Goal: Task Accomplishment & Management: Manage account settings

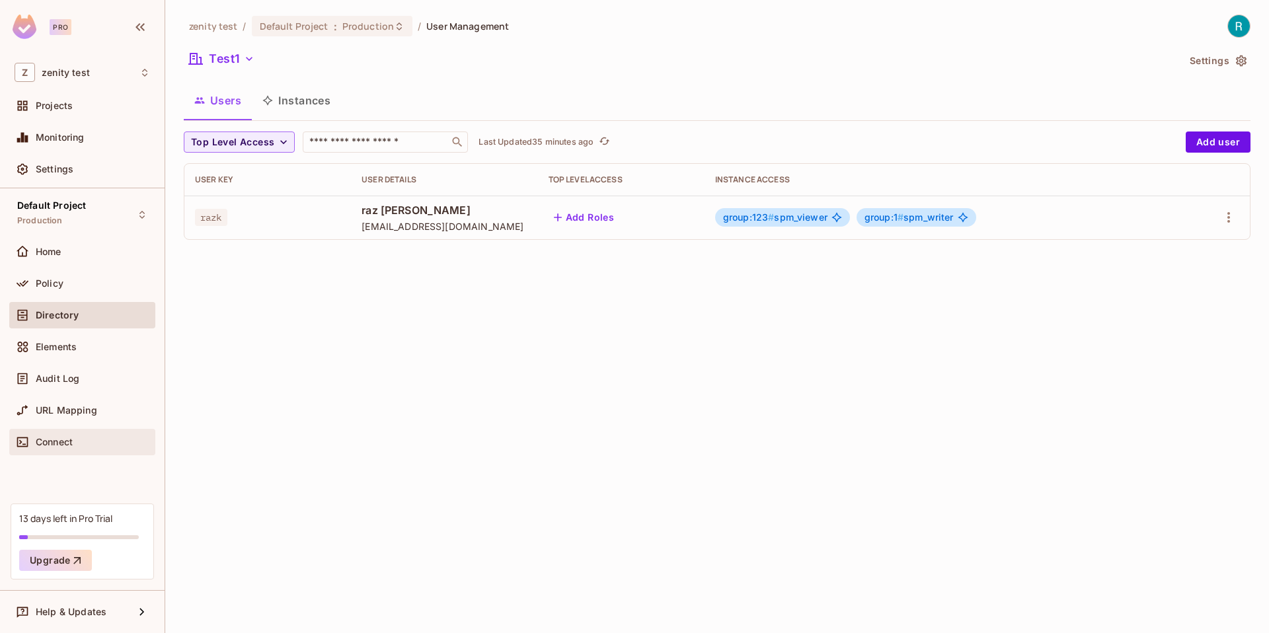
click at [55, 438] on span "Connect" at bounding box center [54, 442] width 37 height 11
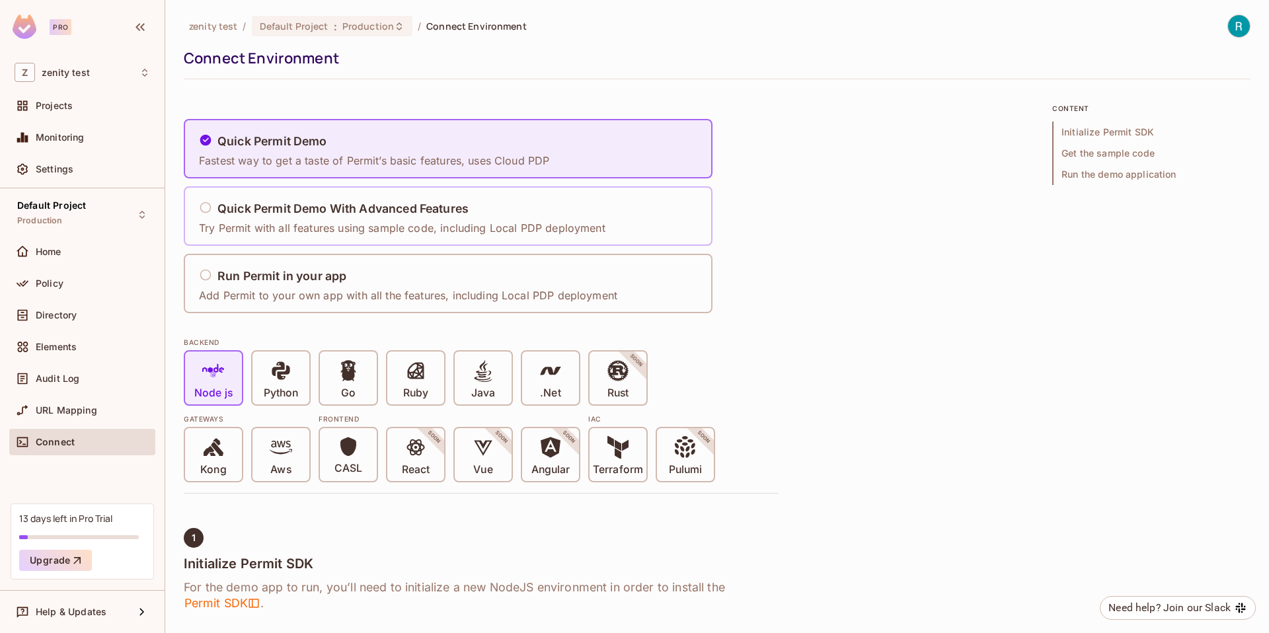
click at [251, 204] on h5 "Quick Permit Demo With Advanced Features" at bounding box center [342, 208] width 251 height 13
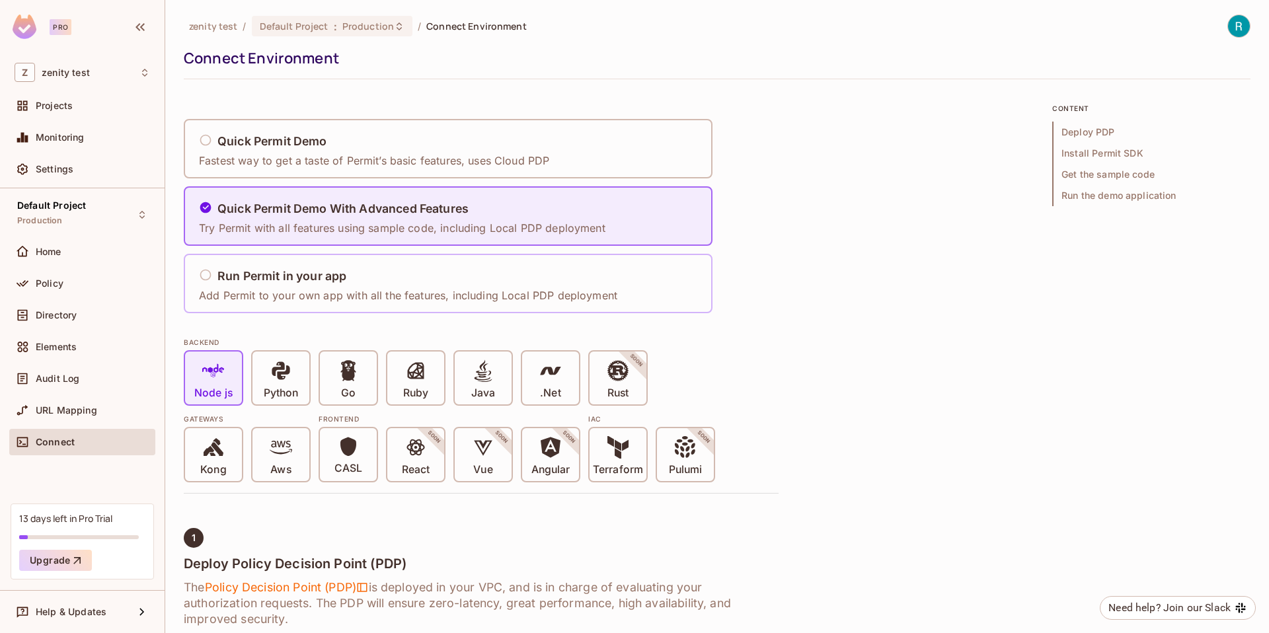
click at [237, 256] on div "Run Permit in your app Add Permit to your own app with all the features, includ…" at bounding box center [411, 283] width 427 height 55
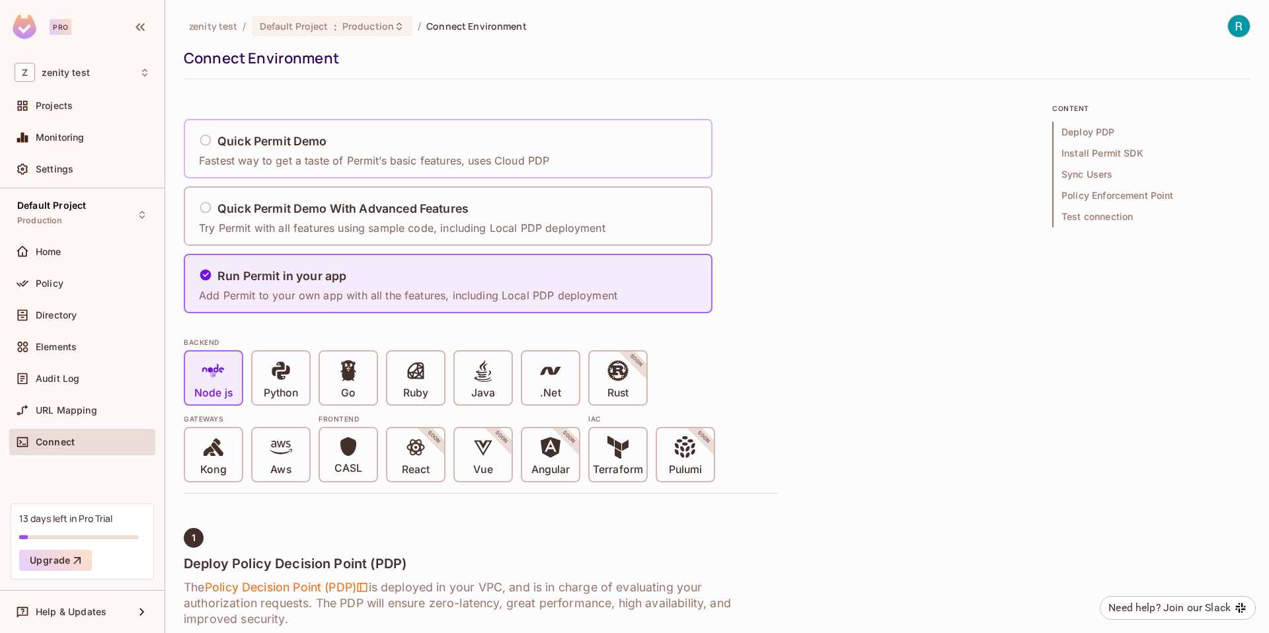
click at [304, 125] on div "Quick Permit Demo Fastest way to get a taste of Permit’s basic features, uses C…" at bounding box center [377, 149] width 359 height 55
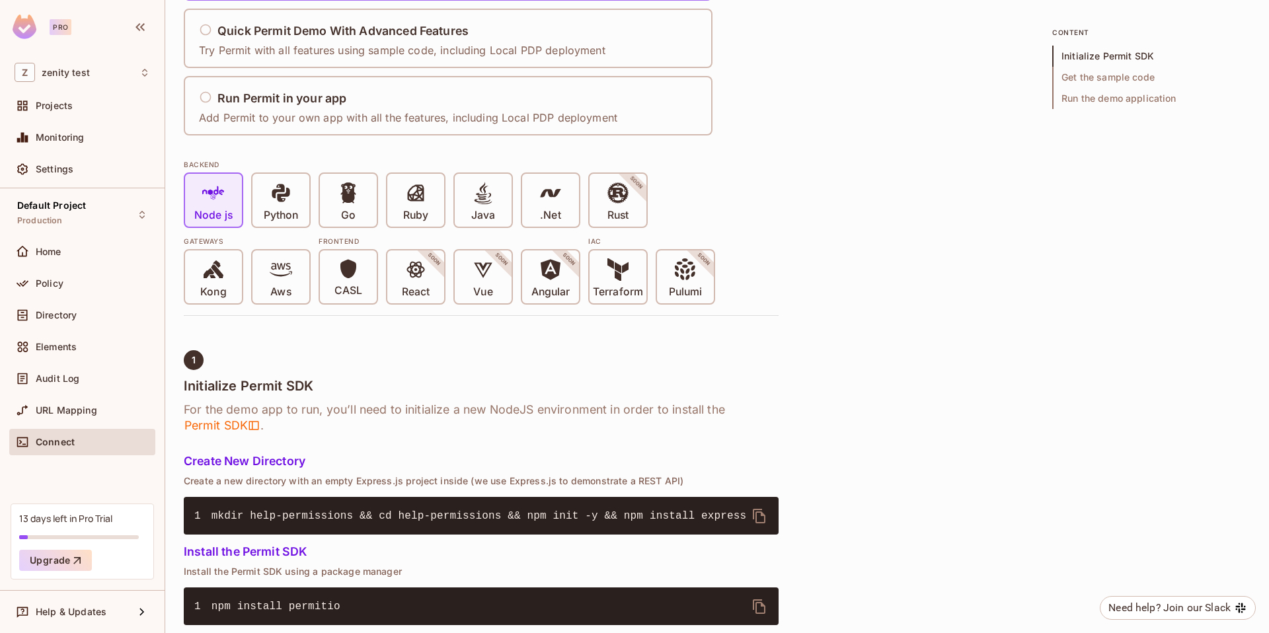
scroll to position [7, 0]
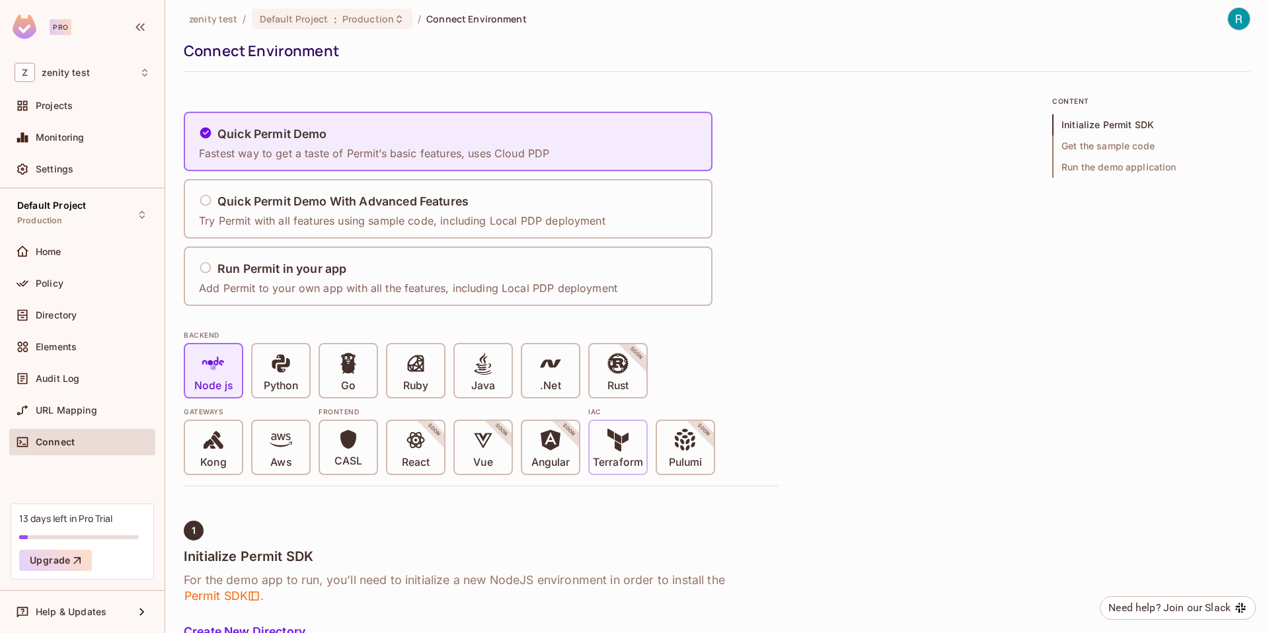
click at [598, 442] on span "Terraform" at bounding box center [618, 449] width 50 height 40
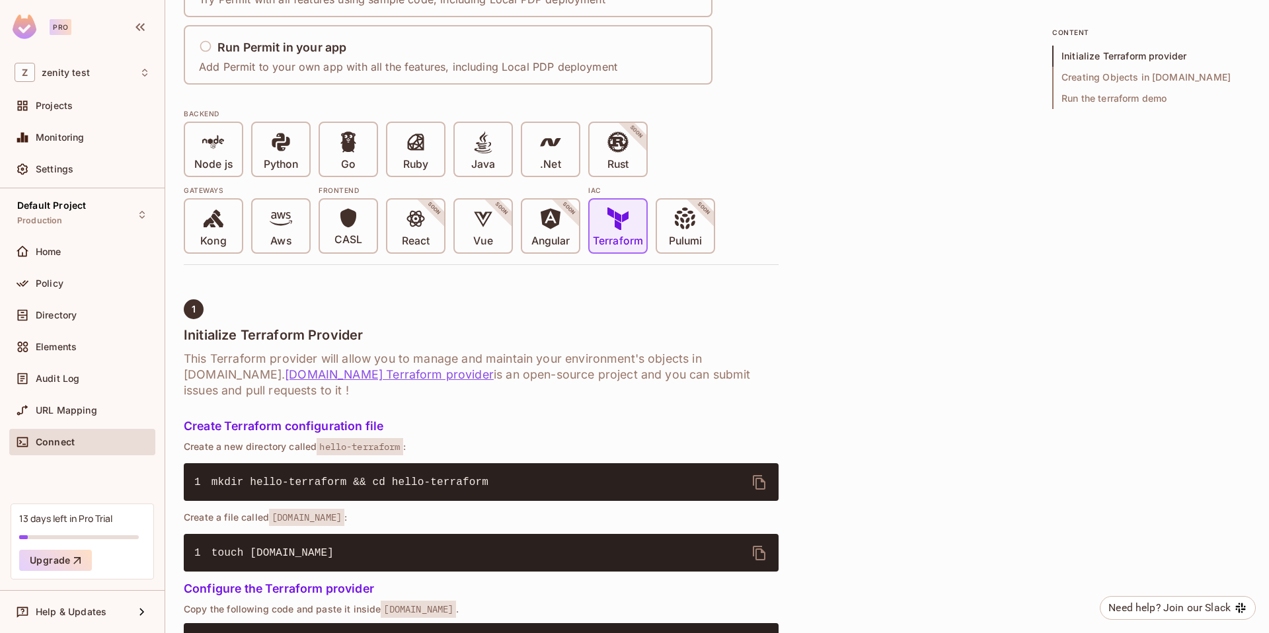
scroll to position [51, 0]
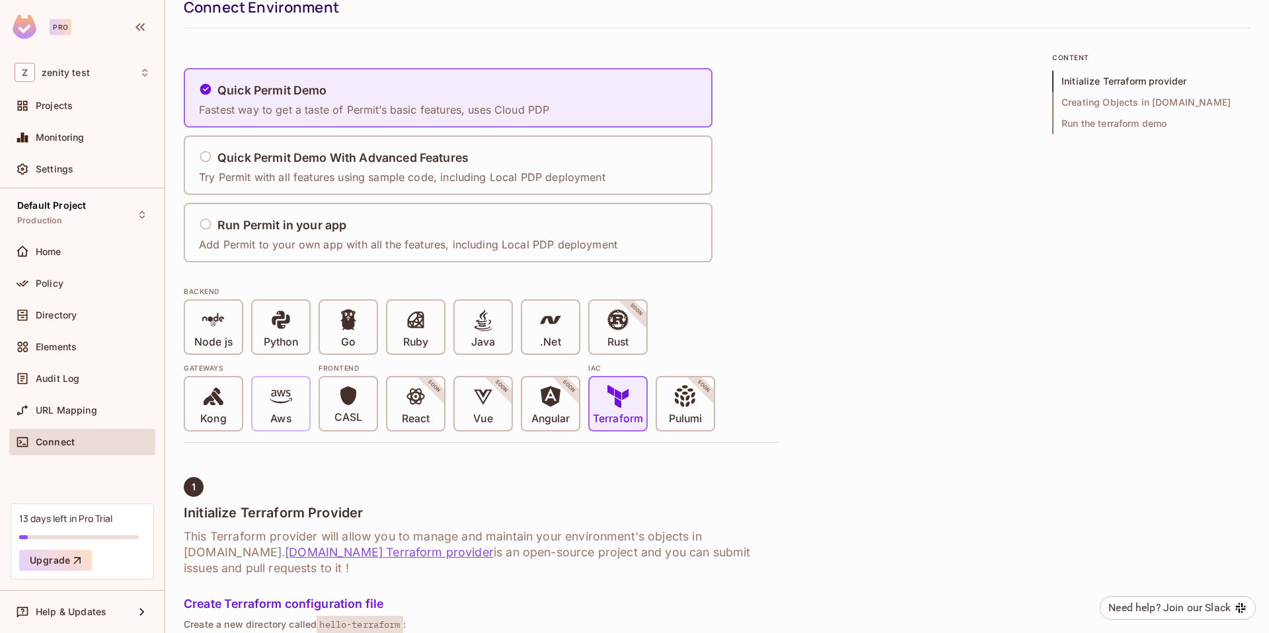
click at [279, 393] on icon at bounding box center [281, 396] width 22 height 22
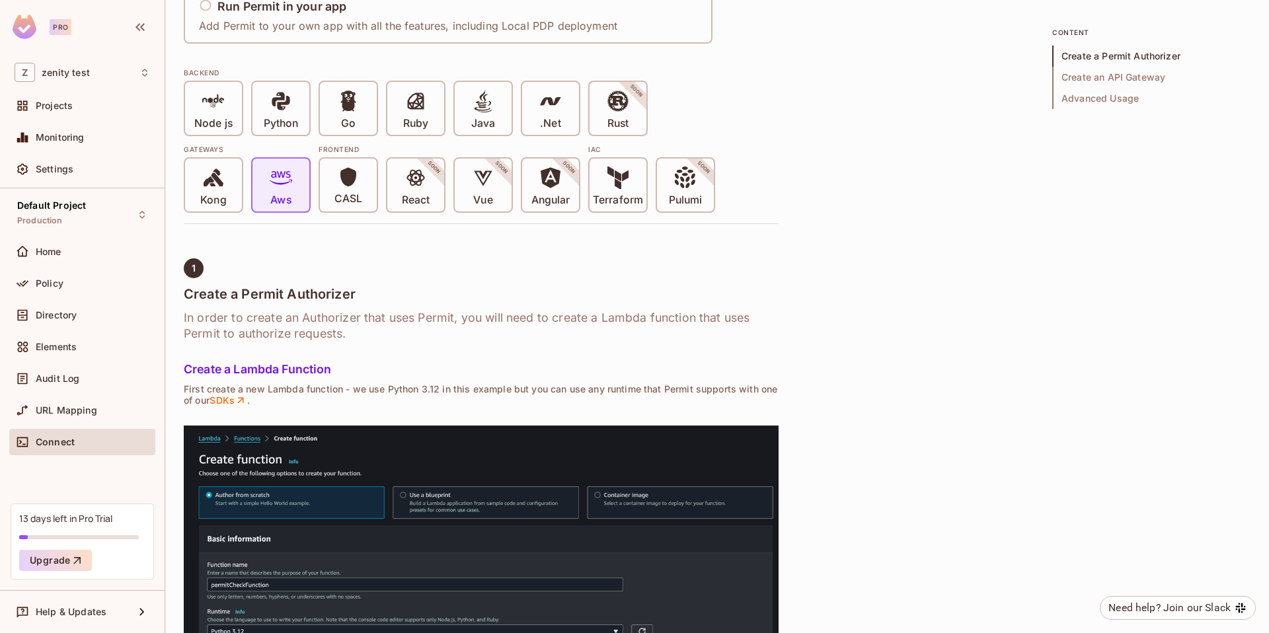
scroll to position [0, 0]
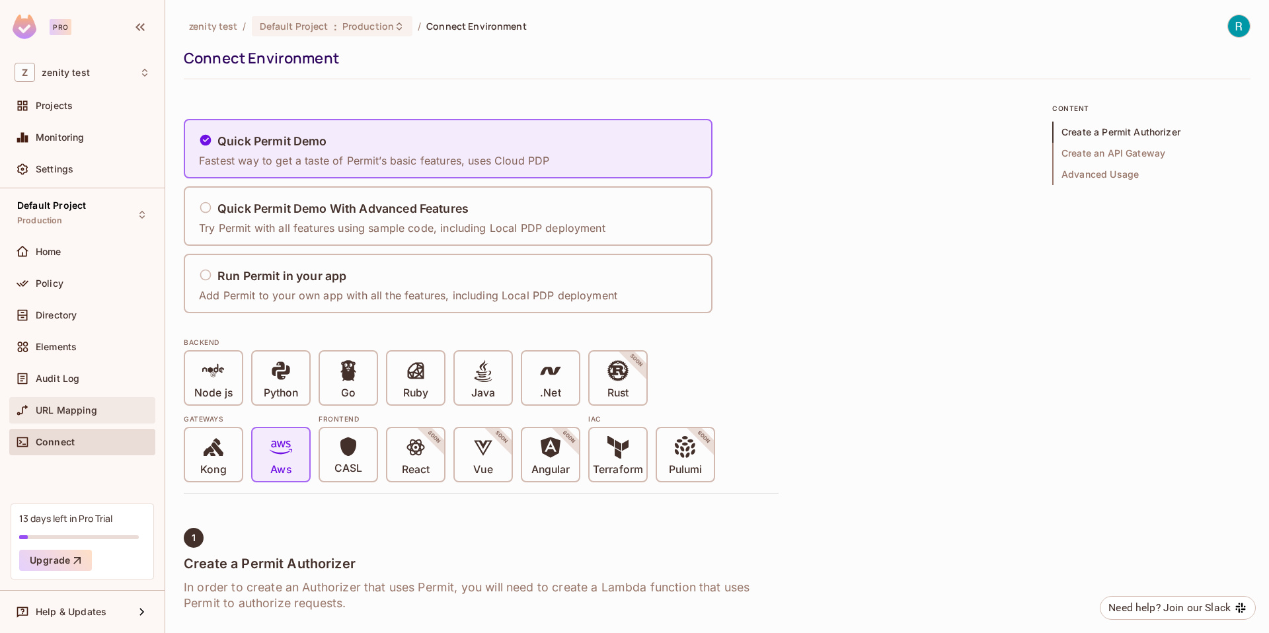
click at [42, 409] on span "URL Mapping" at bounding box center [66, 410] width 61 height 11
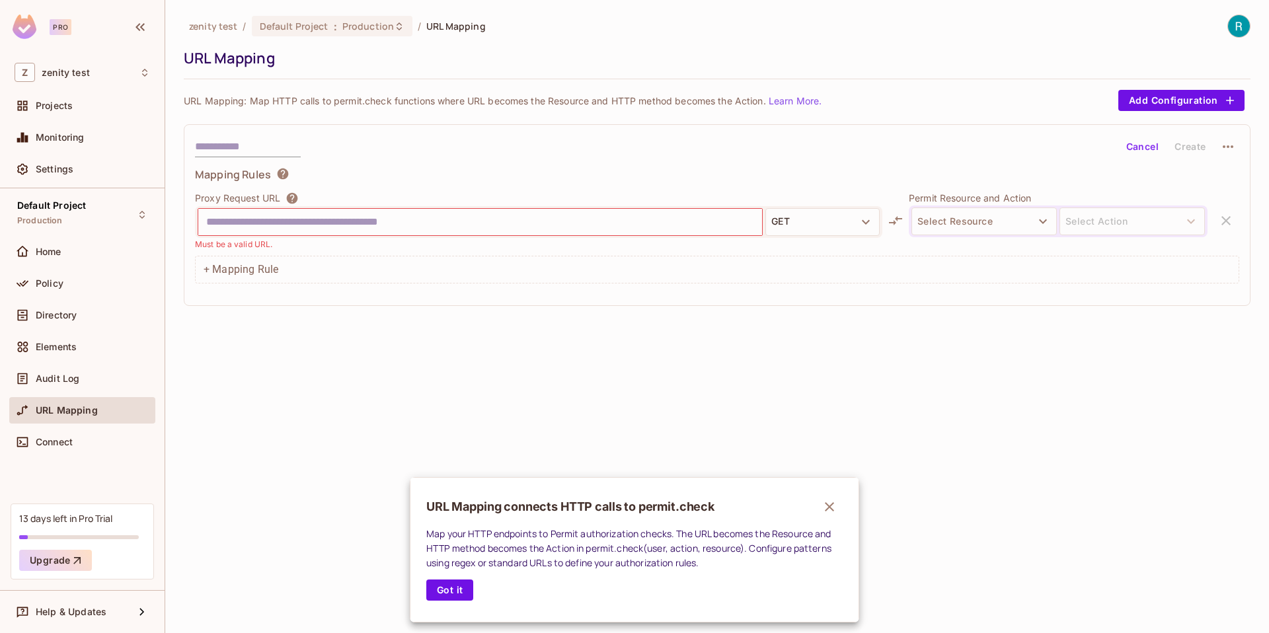
click at [964, 221] on div at bounding box center [634, 316] width 1269 height 633
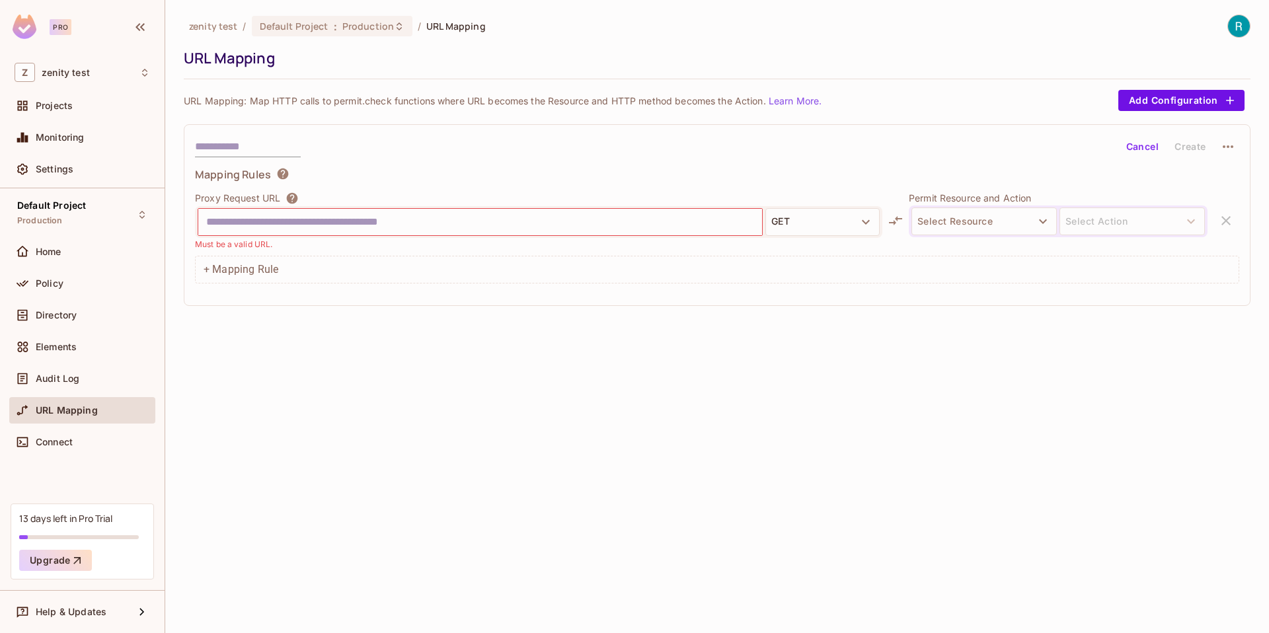
click at [964, 222] on button "Select Resource" at bounding box center [984, 222] width 145 height 28
click at [756, 381] on div at bounding box center [634, 316] width 1269 height 633
click at [978, 231] on button "Select Resource" at bounding box center [984, 222] width 145 height 28
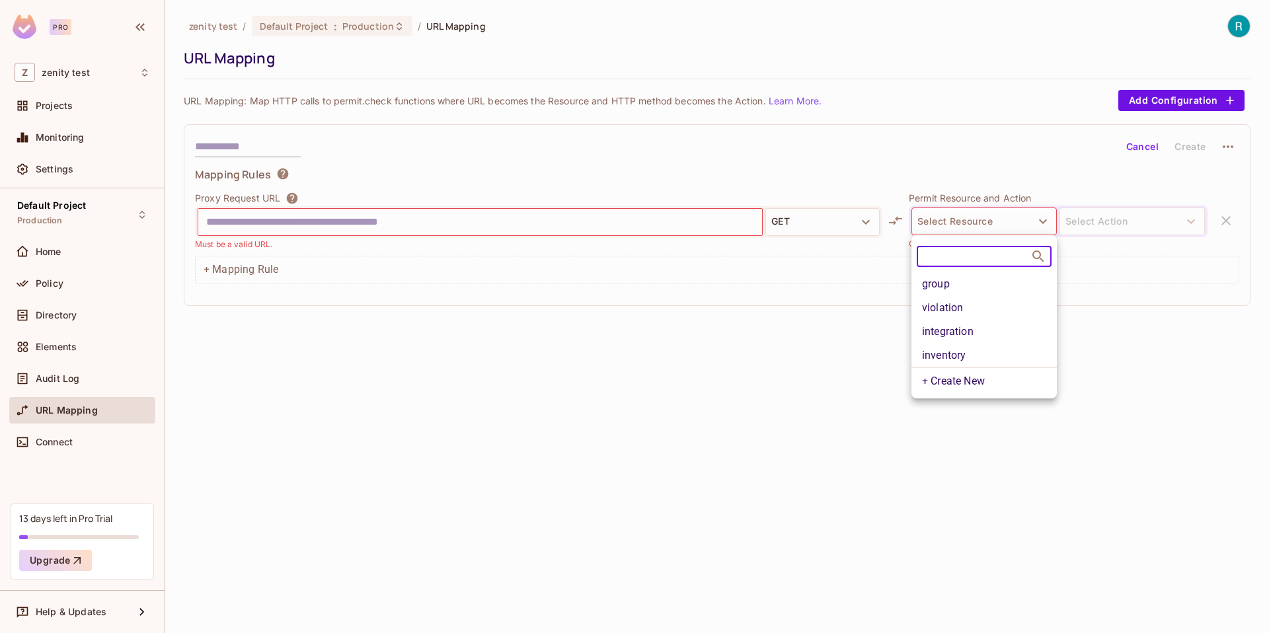
click at [949, 285] on li "group" at bounding box center [984, 284] width 145 height 24
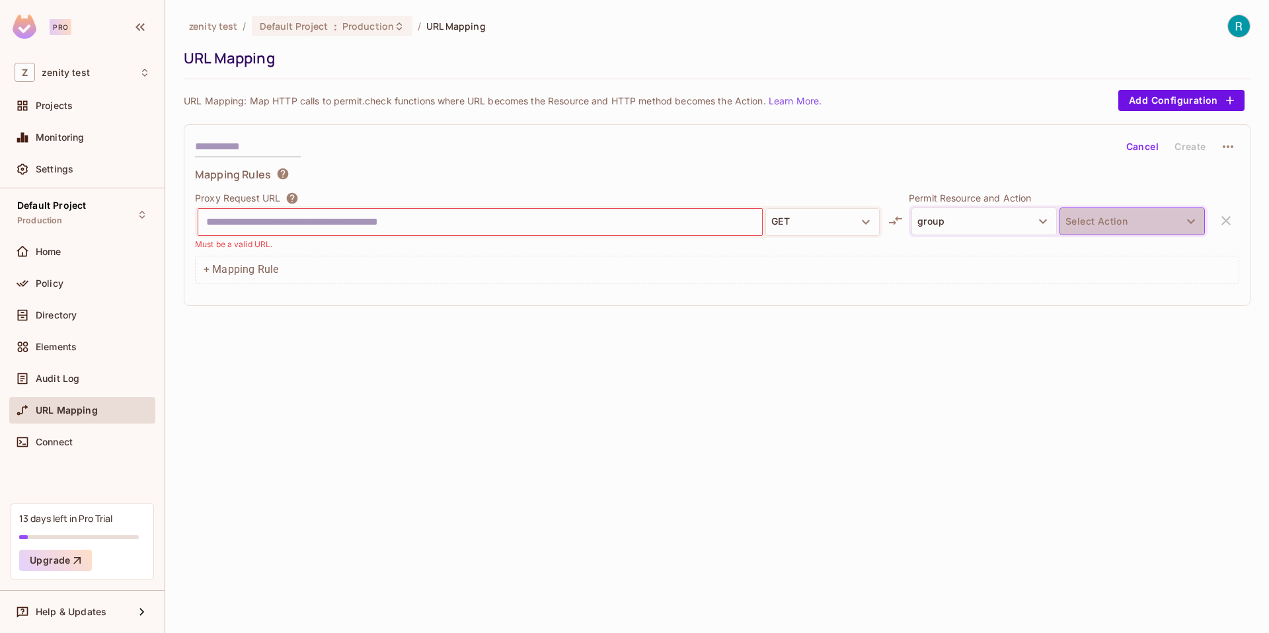
click at [1134, 210] on button "Select Action" at bounding box center [1132, 222] width 145 height 28
click at [1143, 214] on div at bounding box center [634, 316] width 1269 height 633
click at [1193, 217] on icon "button" at bounding box center [1191, 222] width 16 height 16
click at [953, 227] on div at bounding box center [634, 316] width 1269 height 633
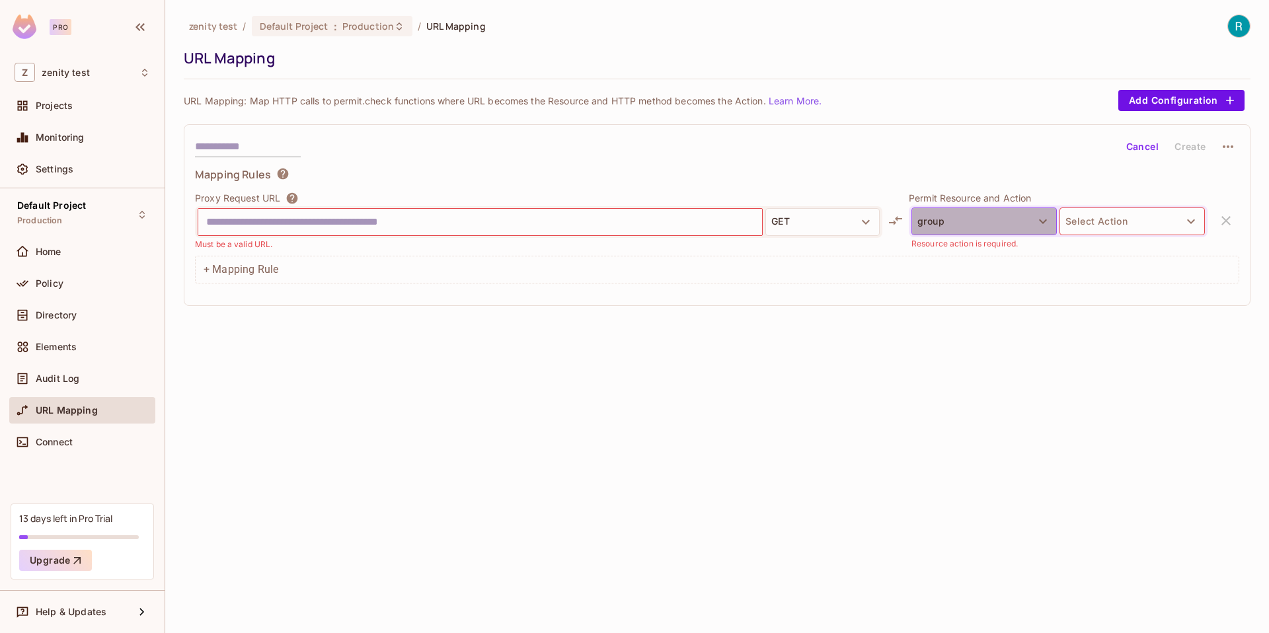
click at [954, 223] on button "group" at bounding box center [984, 222] width 145 height 28
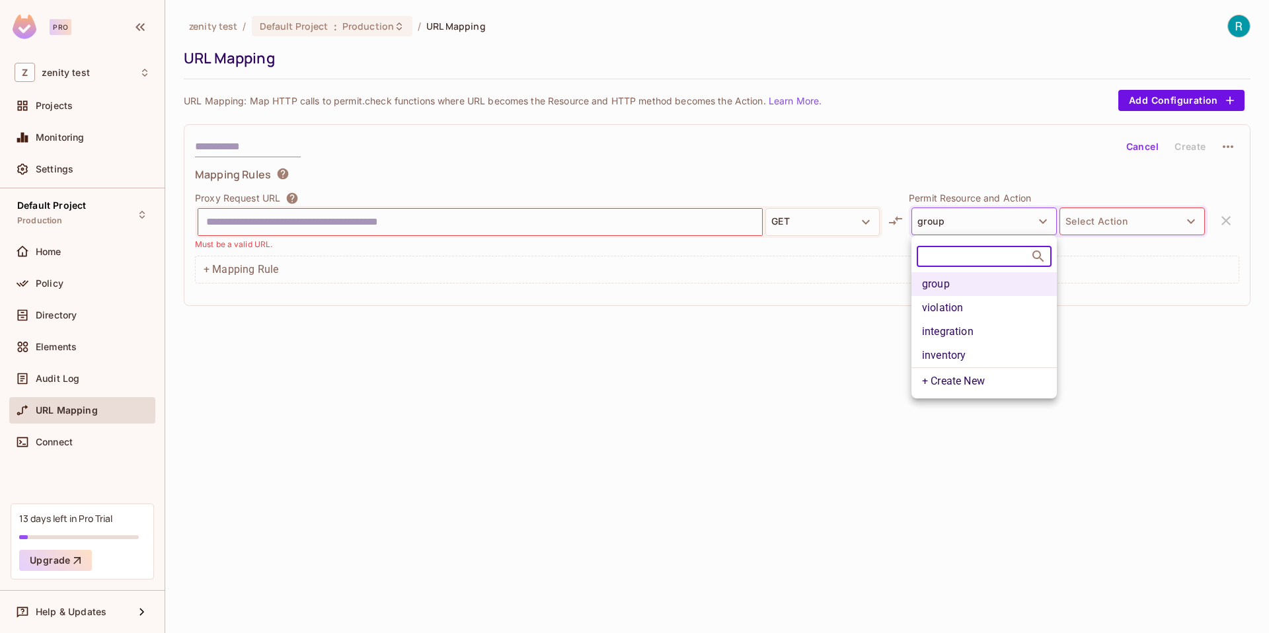
click at [950, 310] on li "violation" at bounding box center [984, 308] width 145 height 24
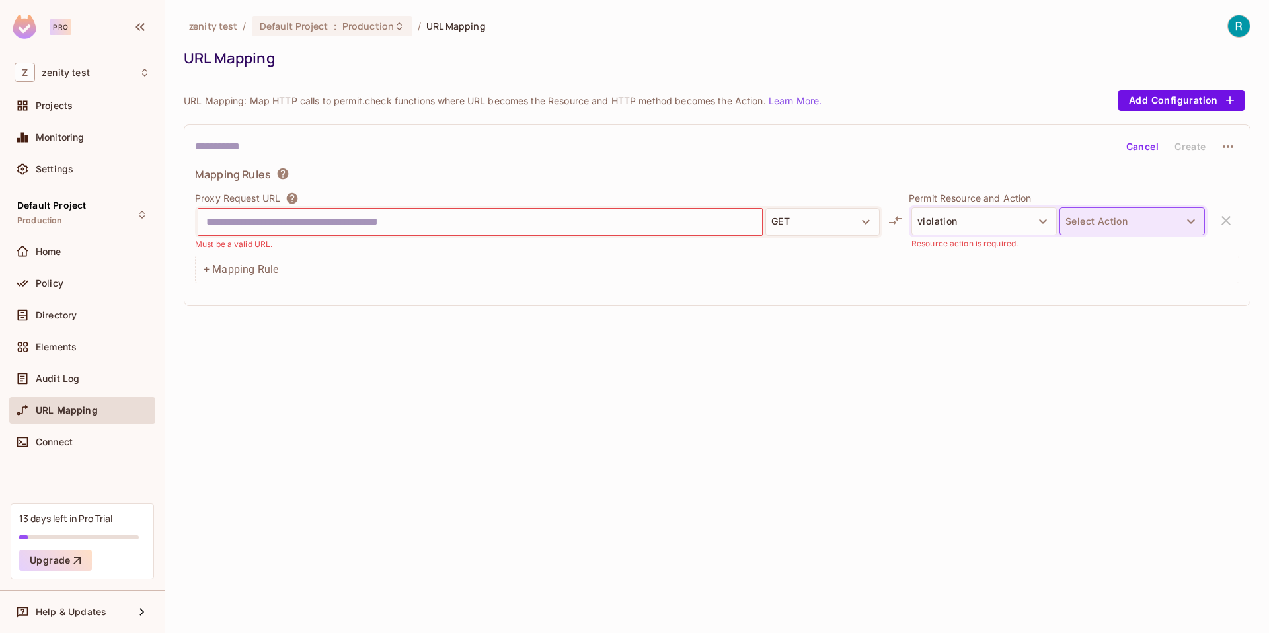
click at [1148, 213] on button "Select Action" at bounding box center [1132, 222] width 145 height 28
click at [961, 356] on div at bounding box center [634, 316] width 1269 height 633
click at [55, 364] on div "Elements" at bounding box center [82, 350] width 146 height 32
click at [54, 110] on span "Projects" at bounding box center [54, 105] width 37 height 11
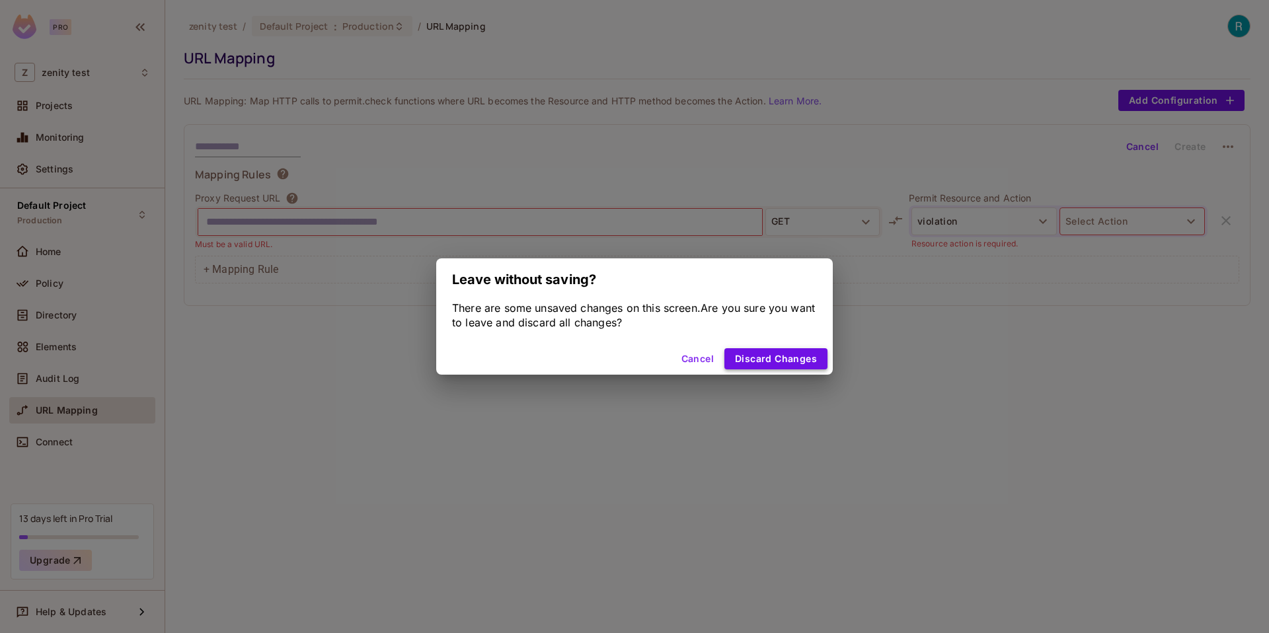
click at [745, 354] on button "Discard Changes" at bounding box center [775, 358] width 103 height 21
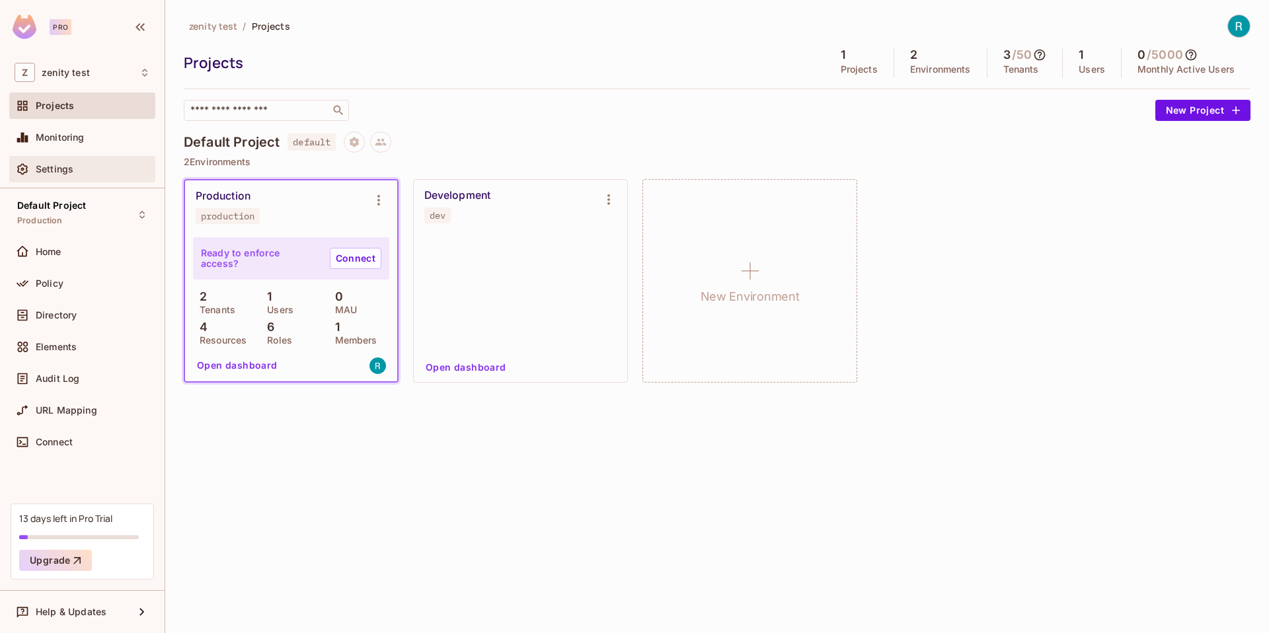
click at [89, 162] on div "Settings" at bounding box center [83, 169] width 136 height 16
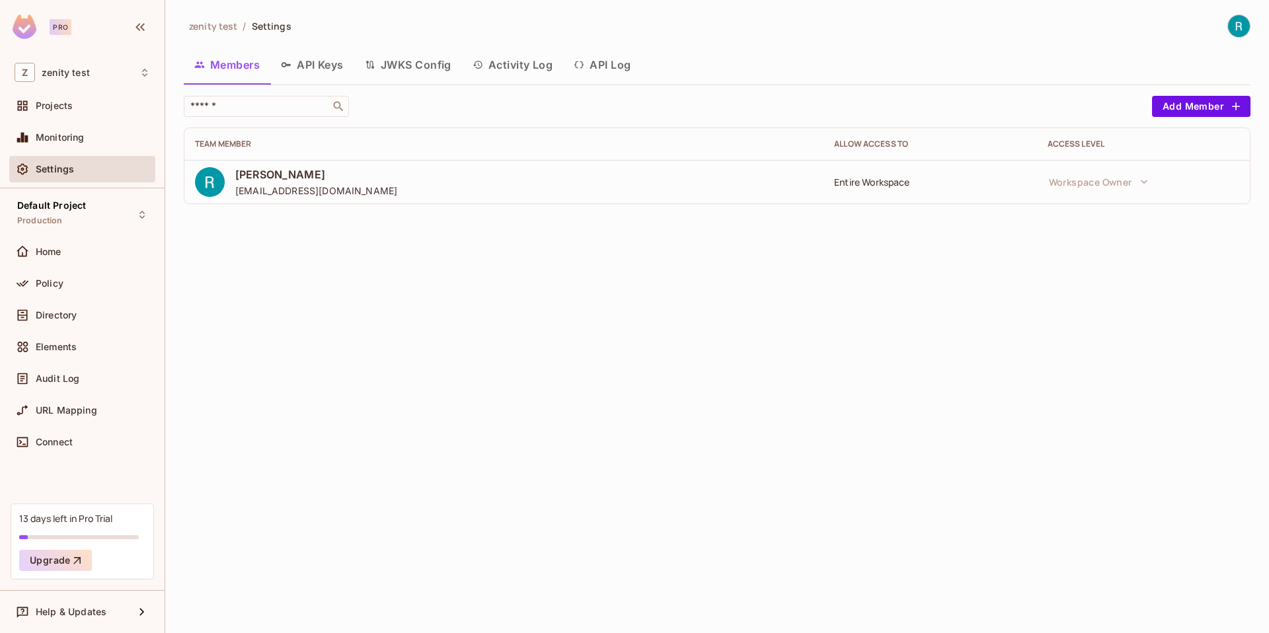
click at [299, 66] on button "API Keys" at bounding box center [312, 64] width 84 height 33
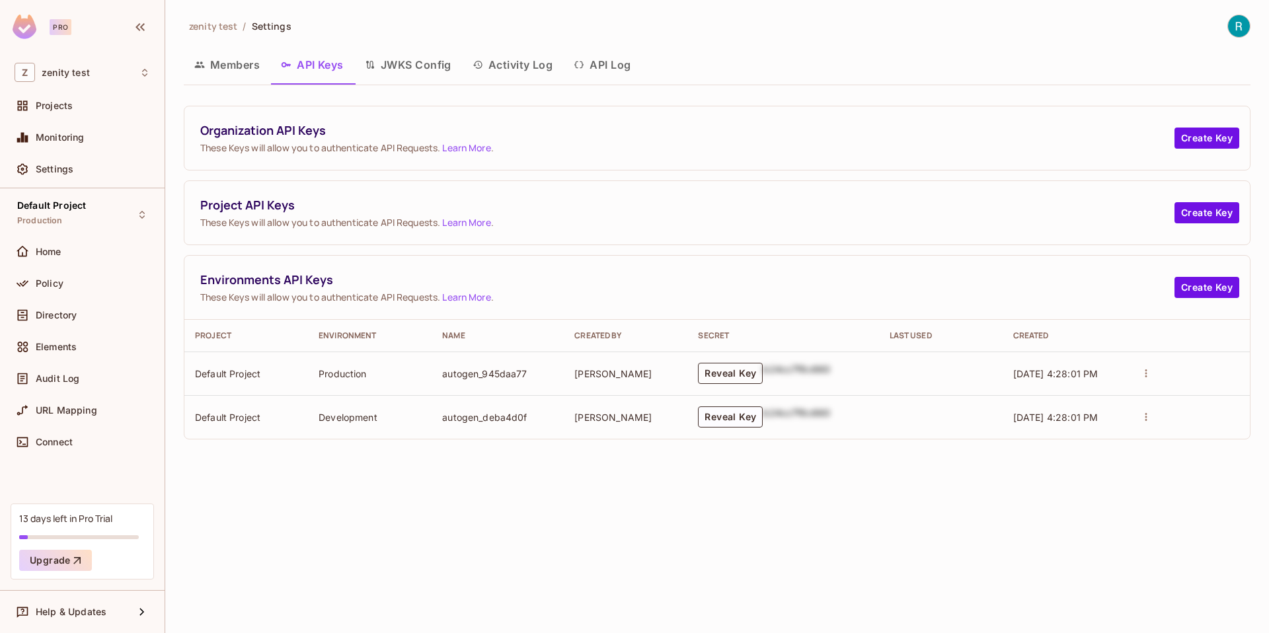
click at [724, 371] on button "Reveal Key" at bounding box center [730, 373] width 65 height 21
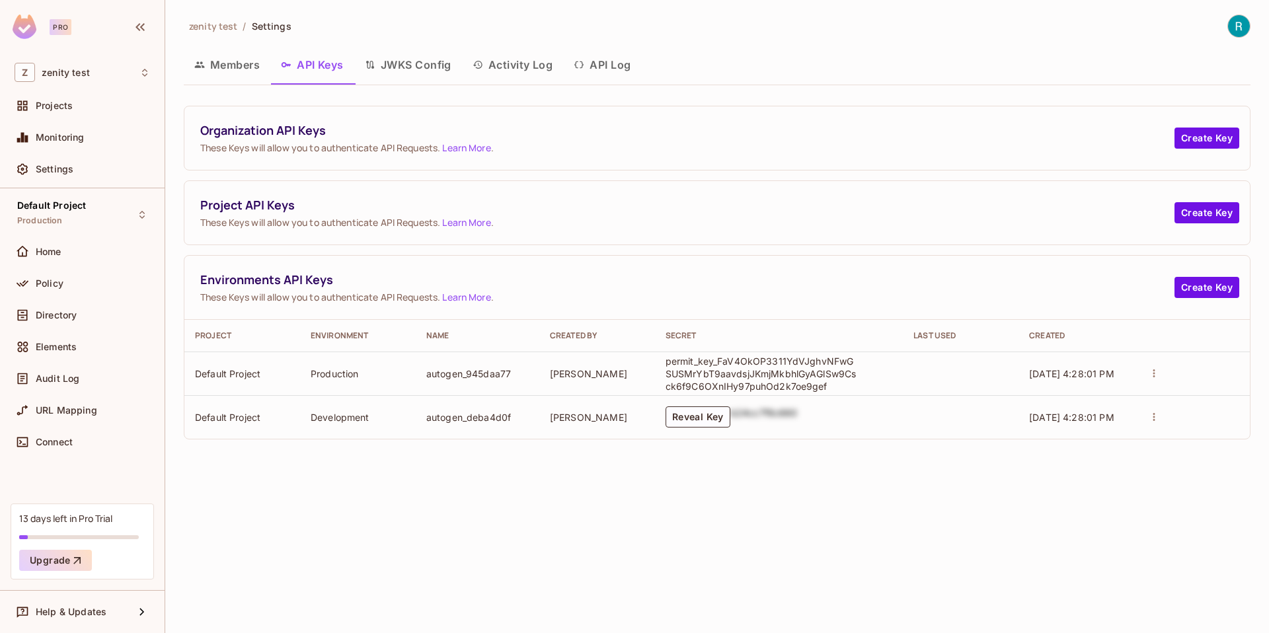
click at [473, 375] on td "autogen_945daa77" at bounding box center [478, 374] width 124 height 44
click at [1208, 288] on button "Create Key" at bounding box center [1207, 287] width 65 height 21
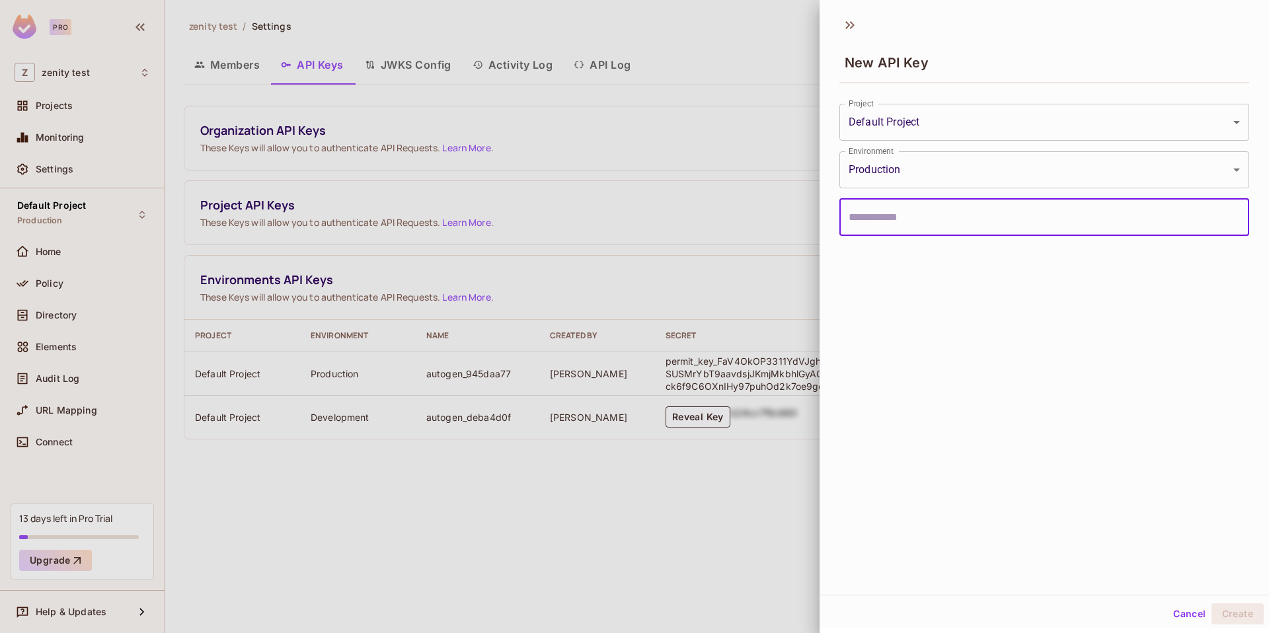
click at [915, 211] on input "text" at bounding box center [1044, 217] width 410 height 37
type input "***"
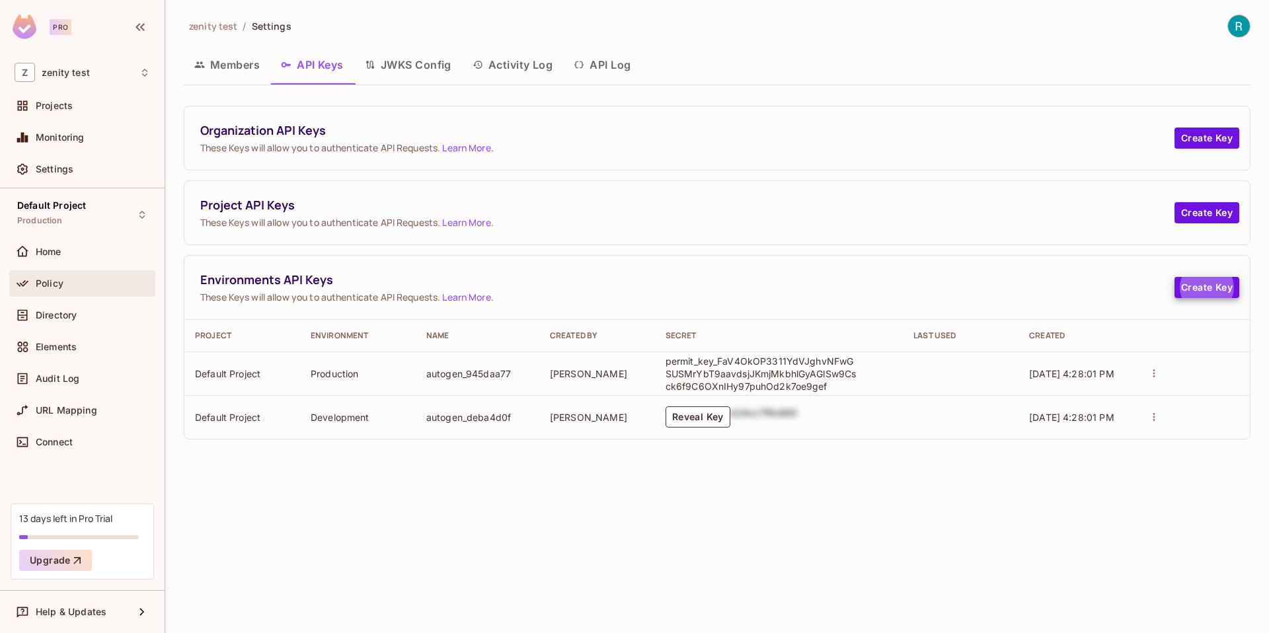
click at [38, 277] on div "Policy" at bounding box center [83, 284] width 136 height 16
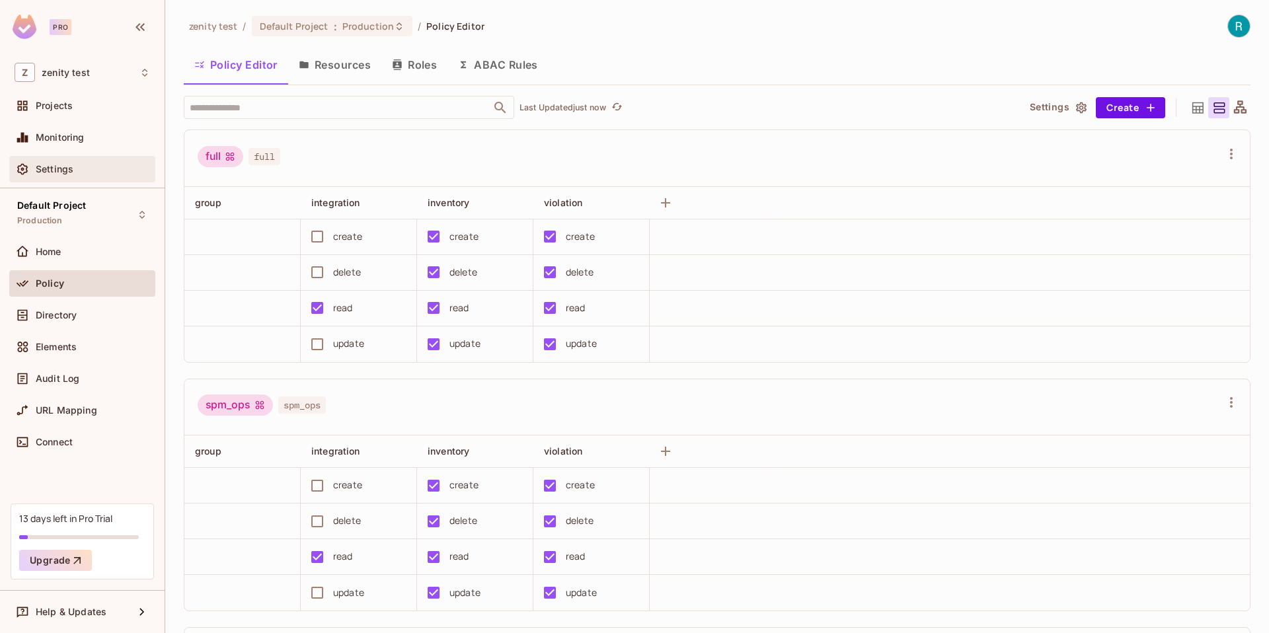
click at [64, 179] on div "Settings" at bounding box center [82, 169] width 146 height 26
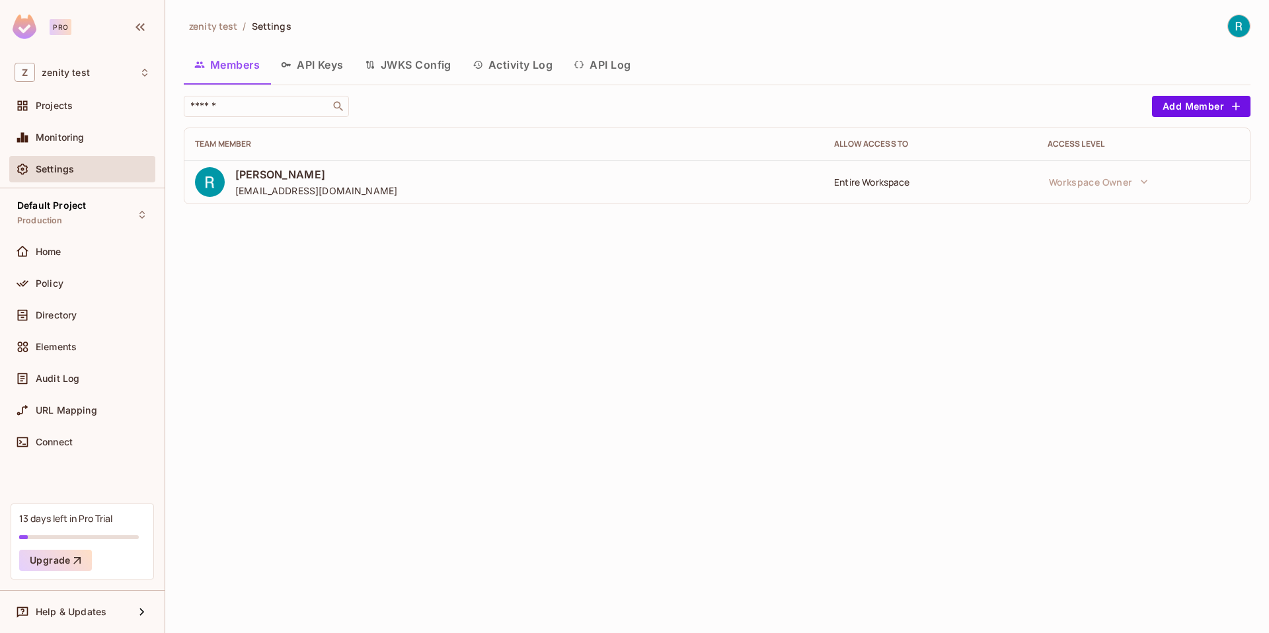
click at [307, 49] on button "API Keys" at bounding box center [312, 64] width 84 height 33
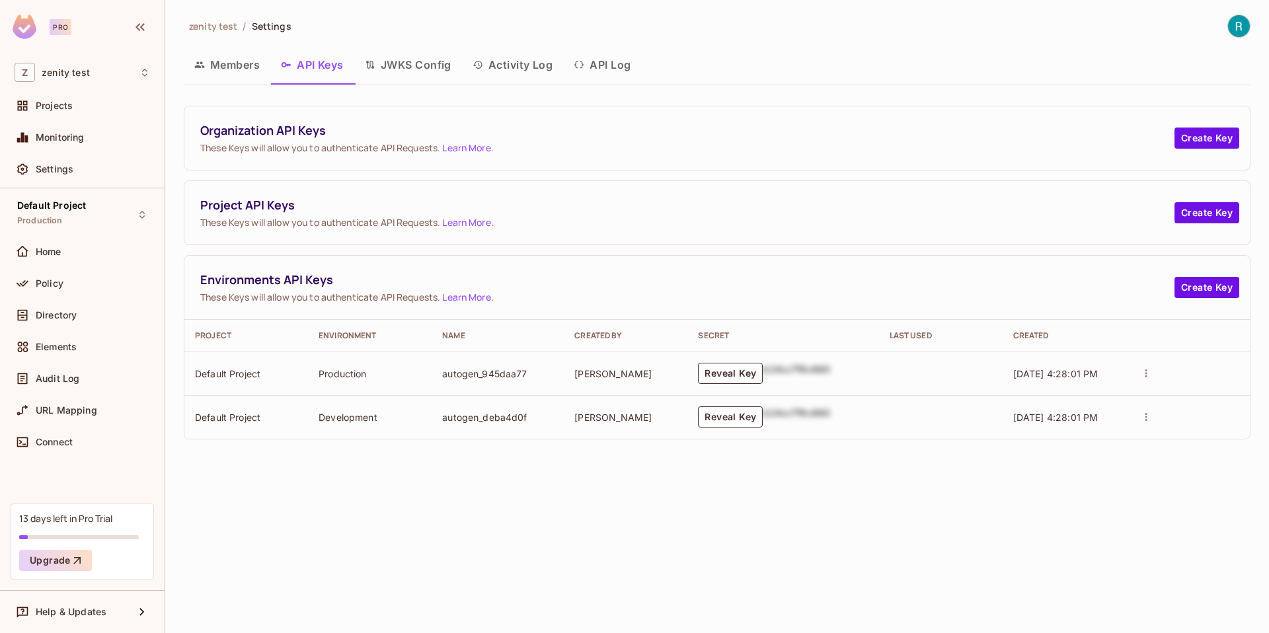
click at [307, 53] on button "API Keys" at bounding box center [312, 64] width 84 height 33
click at [1184, 154] on div "Organization API Keys These Keys will allow you to authenticate API Requests. L…" at bounding box center [717, 137] width 1066 height 63
click at [1184, 147] on button "Create Key" at bounding box center [1207, 138] width 65 height 21
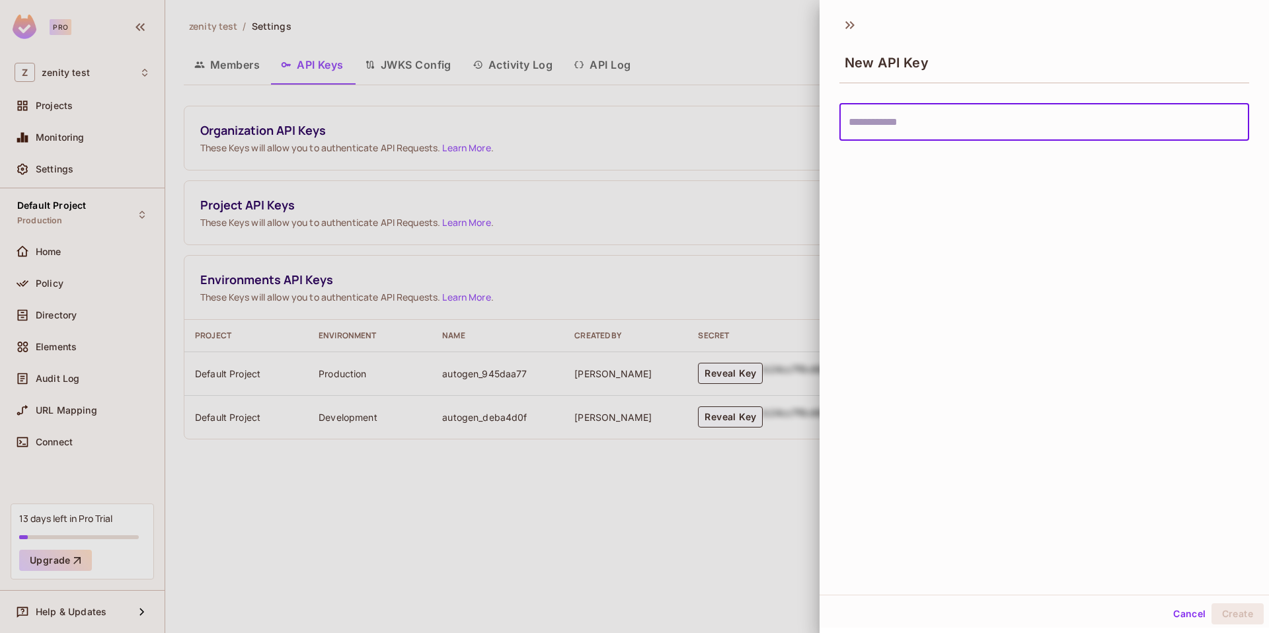
click at [1107, 128] on input "text" at bounding box center [1044, 122] width 410 height 37
type input "****"
click at [1247, 619] on button "Create" at bounding box center [1238, 614] width 52 height 21
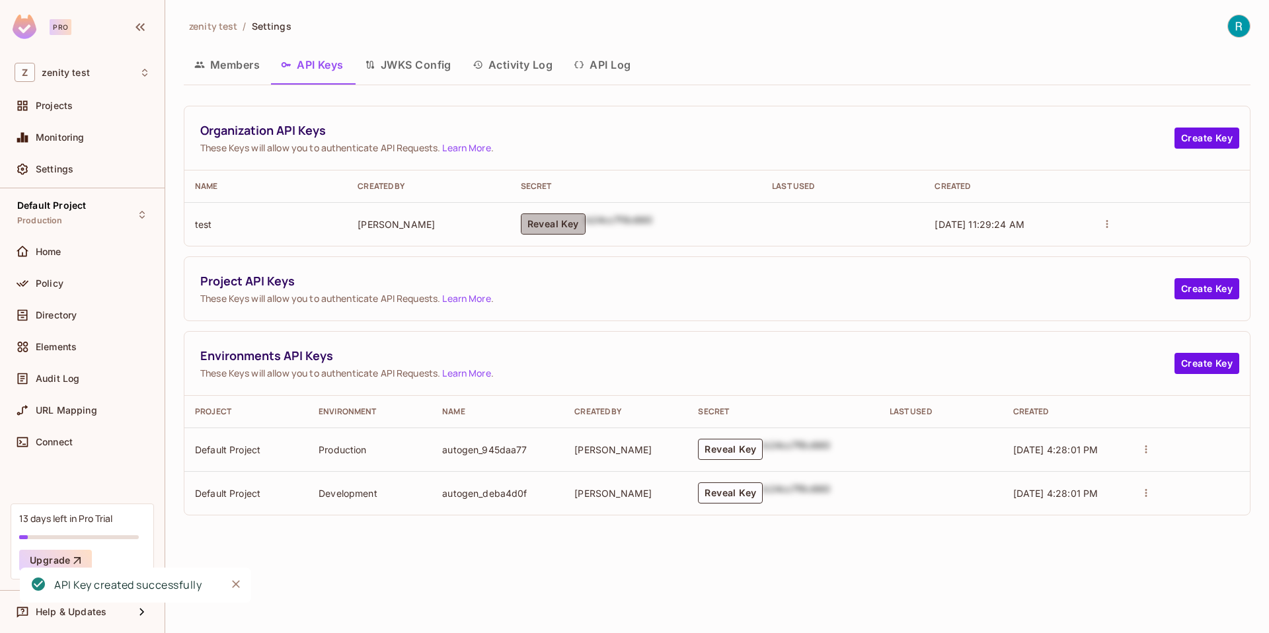
click at [545, 223] on button "Reveal Key" at bounding box center [553, 224] width 65 height 21
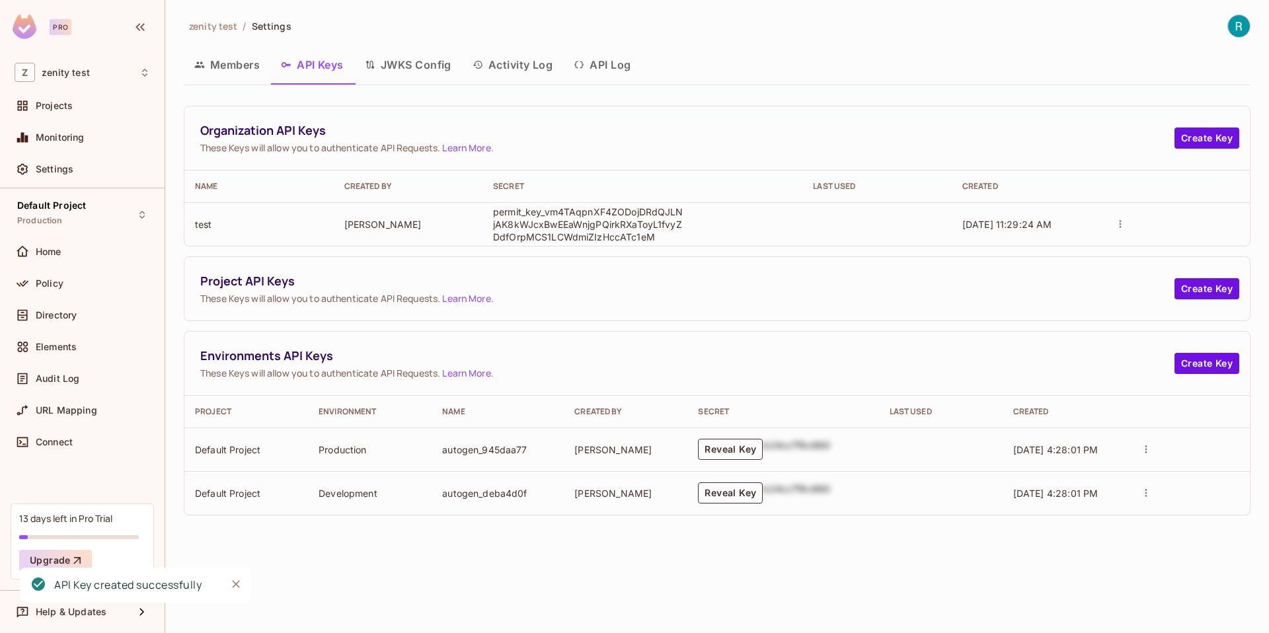
click at [555, 225] on p "permit_key_vm4TAqpnXF4ZODojDRdQJLNjAK8kWJcxBwEEaWnjgPQirkRXaToyL1fvyZDdfOrpMCS1…" at bounding box center [589, 225] width 192 height 38
copy p "permit_key_vm4TAqpnXF4ZODojDRdQJLNjAK8kWJcxBwEEaWnjgPQirkRXaToyL1fvyZDdfOrpMCS1…"
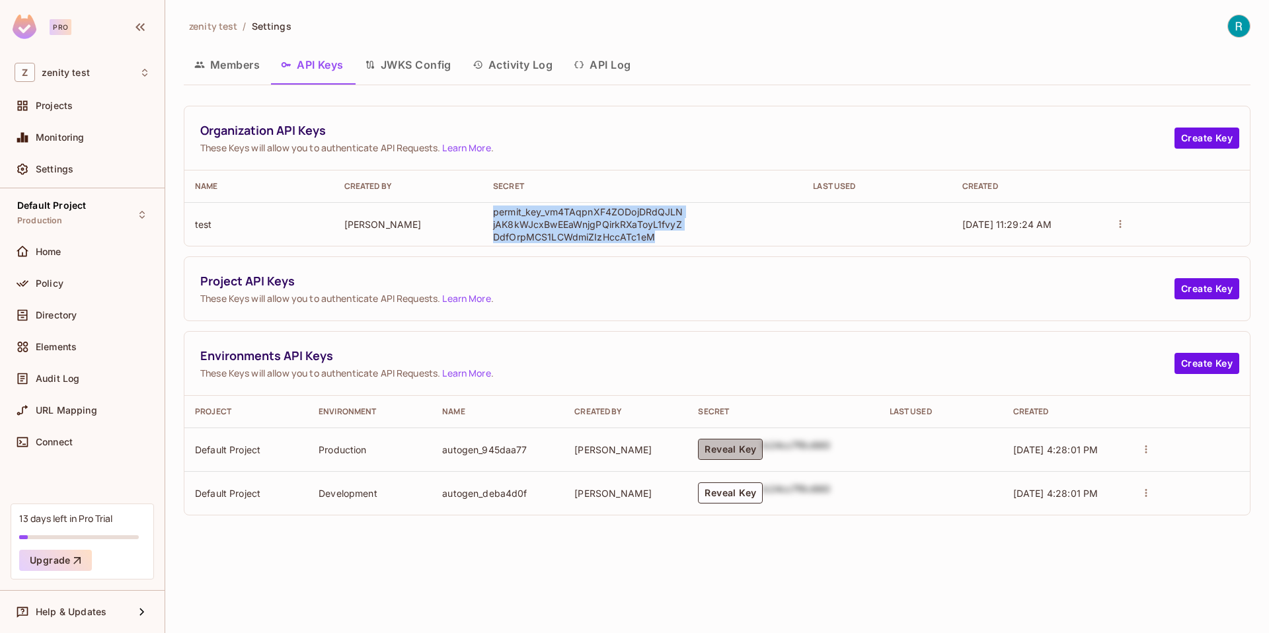
click at [706, 442] on button "Reveal Key" at bounding box center [730, 449] width 65 height 21
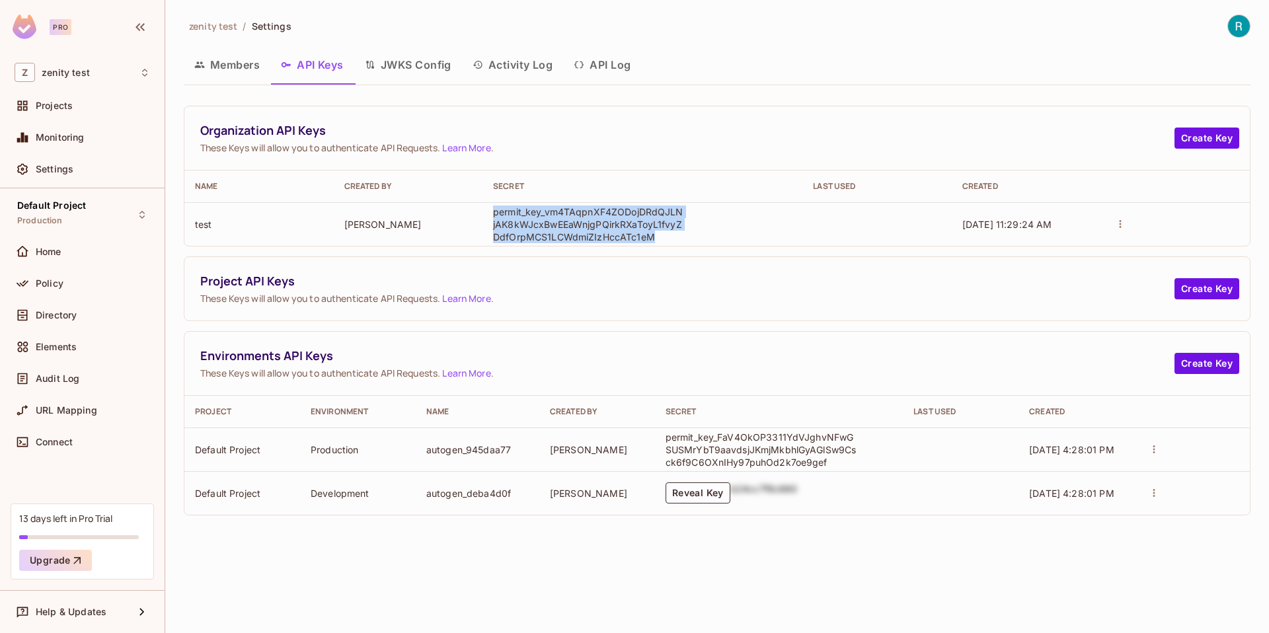
click at [713, 454] on p "permit_key_FaV4OkOP3311YdVJghvNFwGSUSMrYbT9aavdsjJKmjMkbhlGyAGlSw9Csck6f9C6OXnI…" at bounding box center [762, 450] width 192 height 38
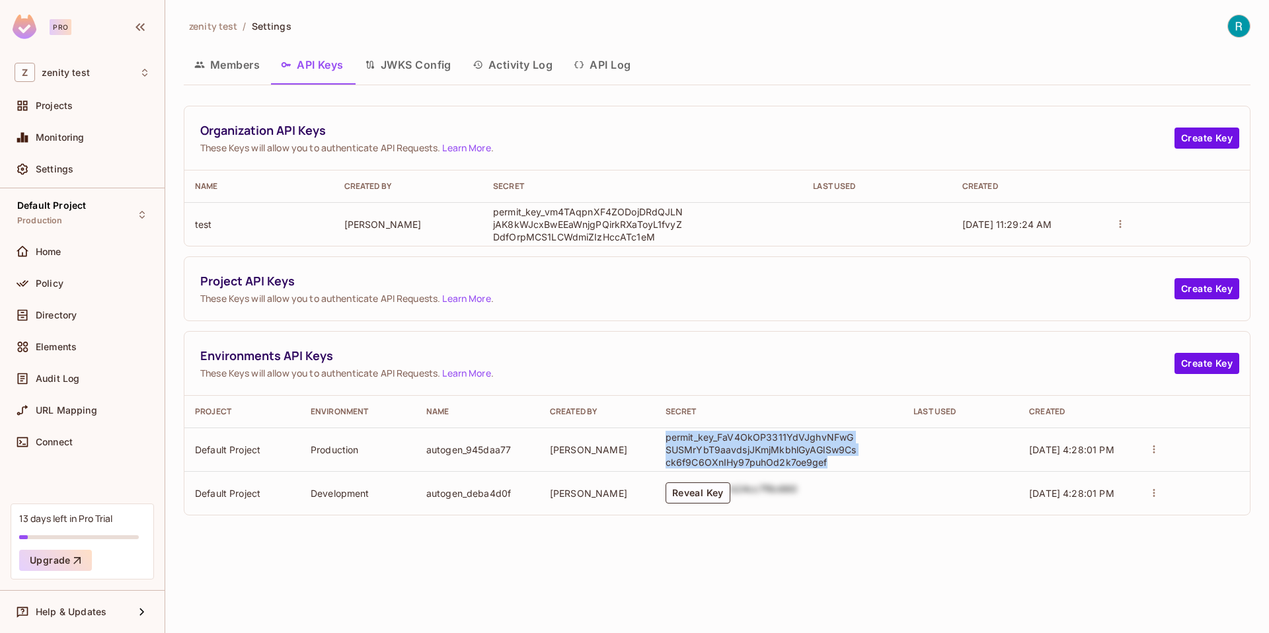
click at [713, 454] on p "permit_key_FaV4OkOP3311YdVJghvNFwGSUSMrYbT9aavdsjJKmjMkbhlGyAGlSw9Csck6f9C6OXnI…" at bounding box center [762, 450] width 192 height 38
copy p "permit_key_FaV4OkOP3311YdVJghvNFwGSUSMrYbT9aavdsjJKmjMkbhlGyAGlSw9Csck6f9C6OXnI…"
click at [411, 54] on button "JWKS Config" at bounding box center [408, 64] width 108 height 33
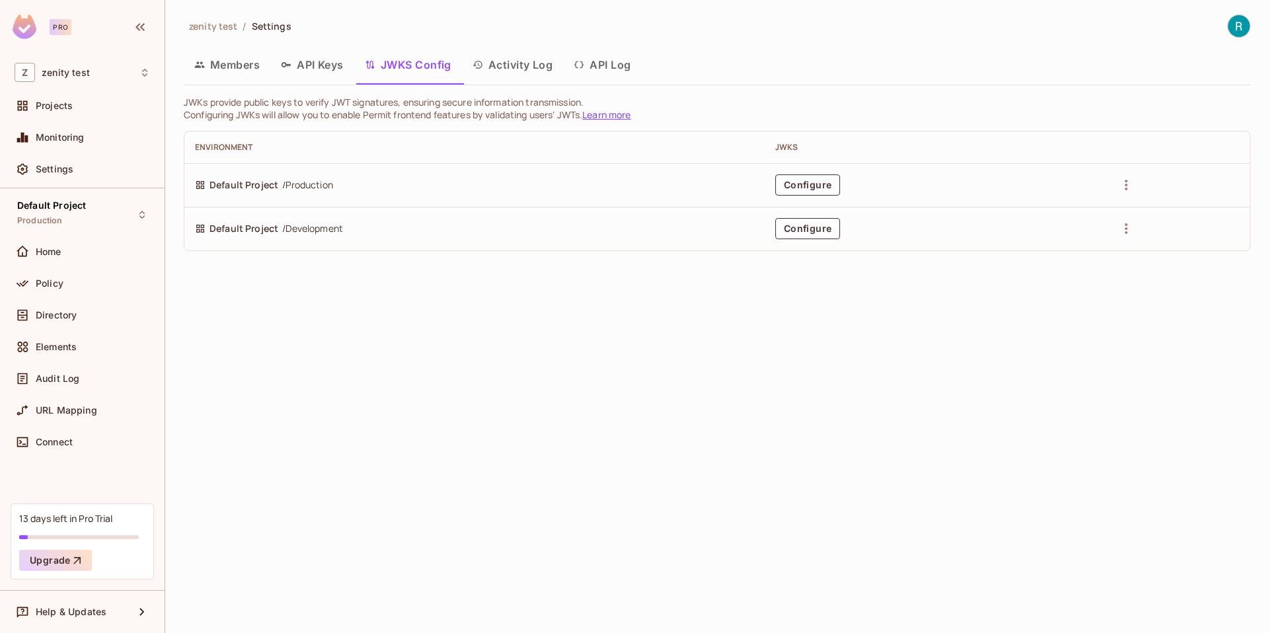
click at [319, 67] on button "API Keys" at bounding box center [312, 64] width 84 height 33
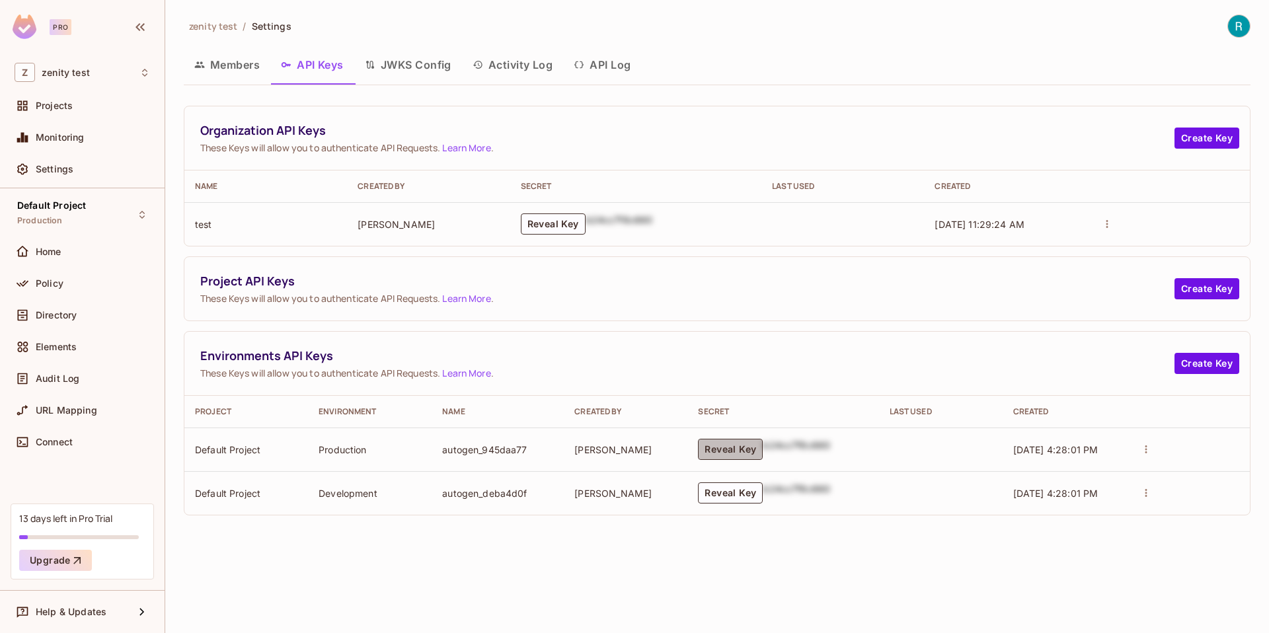
click at [729, 452] on button "Reveal Key" at bounding box center [730, 449] width 65 height 21
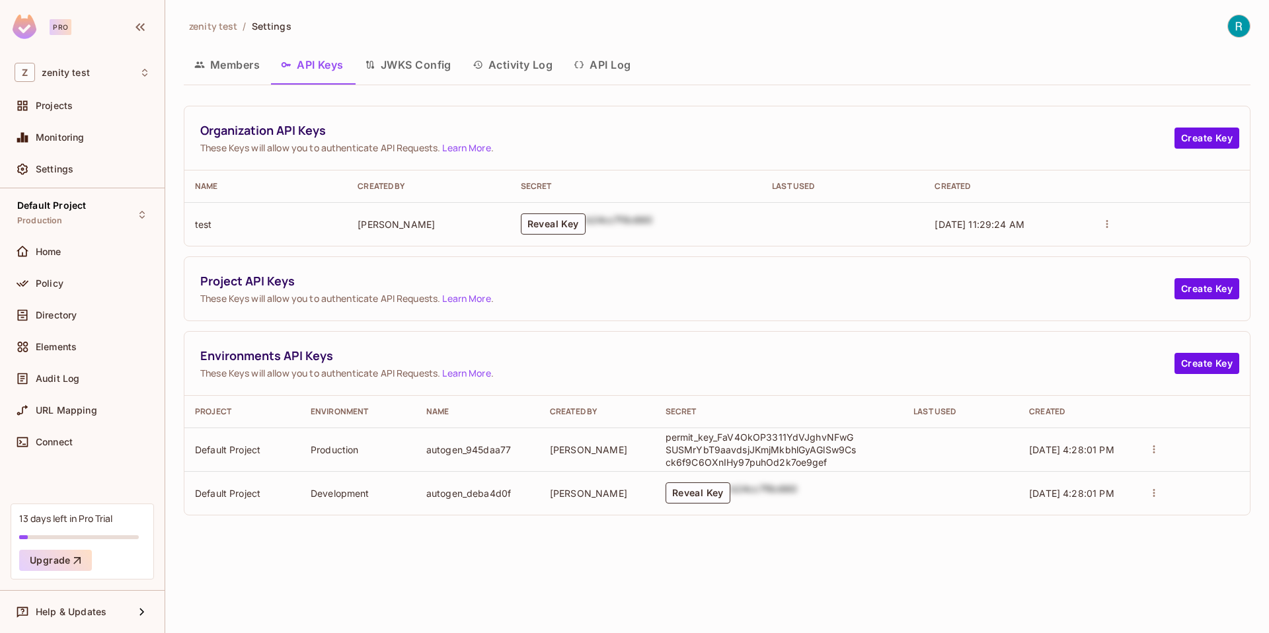
click at [729, 452] on p "permit_key_FaV4OkOP3311YdVJghvNFwGSUSMrYbT9aavdsjJKmjMkbhlGyAGlSw9Csck6f9C6OXnI…" at bounding box center [762, 450] width 192 height 38
click at [785, 439] on p "permit_key_FaV4OkOP3311YdVJghvNFwGSUSMrYbT9aavdsjJKmjMkbhlGyAGlSw9Csck6f9C6OXnI…" at bounding box center [762, 450] width 192 height 38
copy p "permit_key_FaV4OkOP3311YdVJghvNFwGSUSMrYbT9aavdsjJKmjMkbhlGyAGlSw9Csck6f9C6OXnI…"
